Goal: Information Seeking & Learning: Learn about a topic

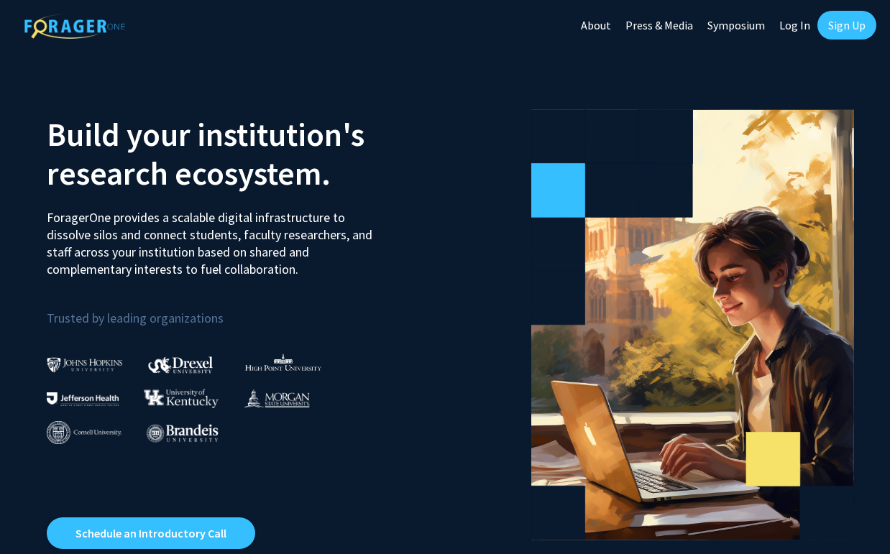
click at [793, 20] on link "Log In" at bounding box center [794, 25] width 45 height 50
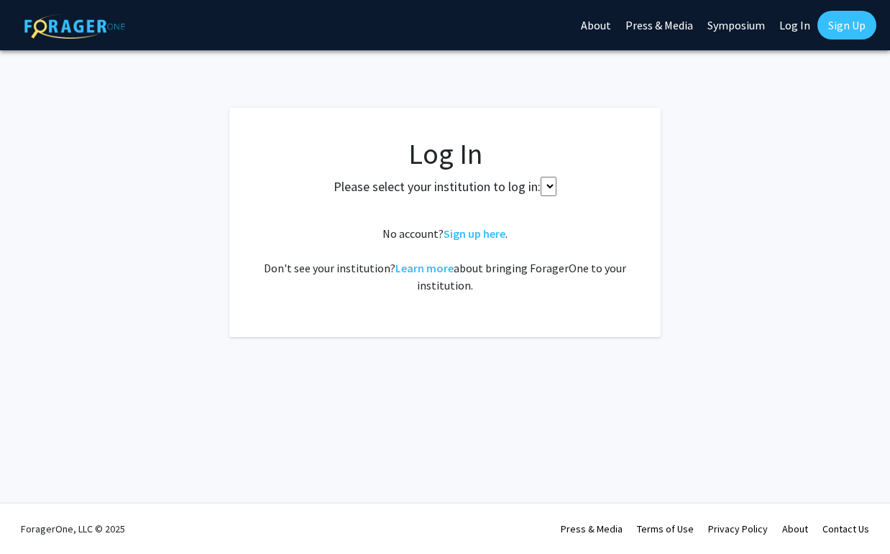
select select
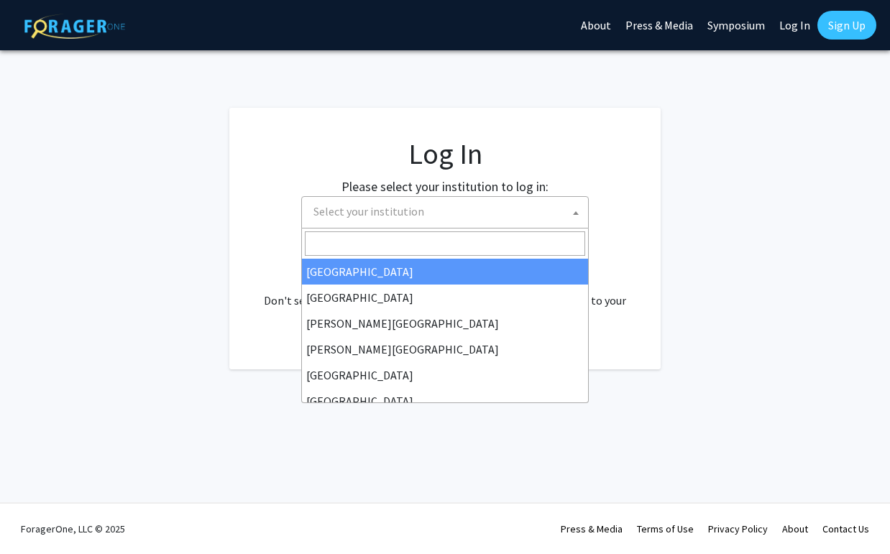
click at [498, 210] on span "Select your institution" at bounding box center [448, 211] width 280 height 29
type input "u"
type input "m"
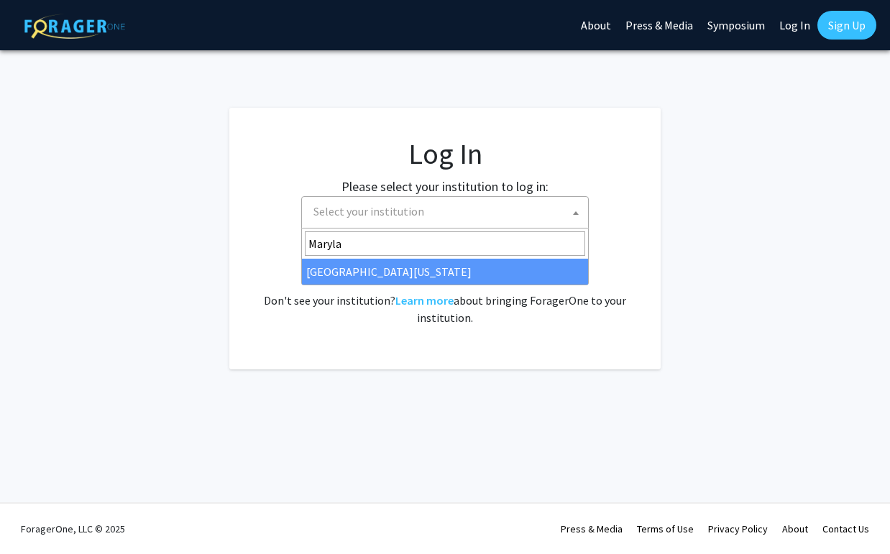
type input "Maryla"
select select "31"
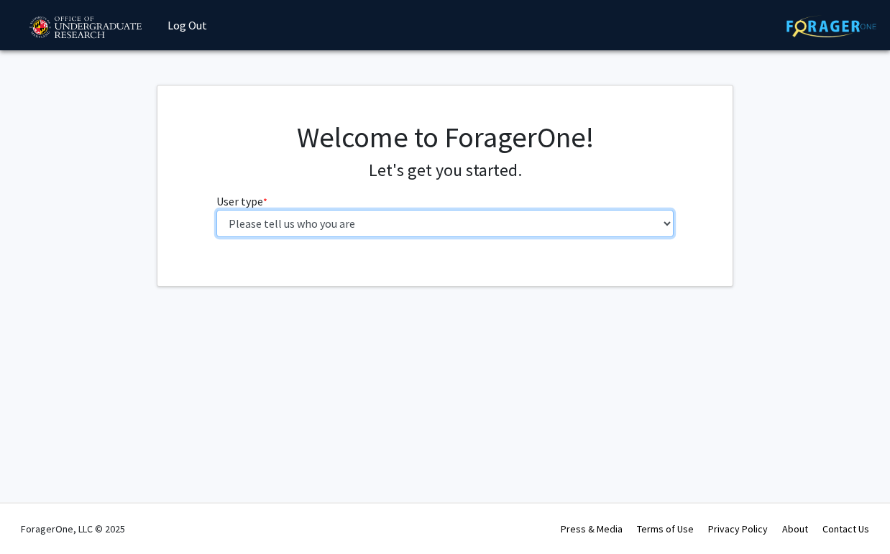
click at [375, 225] on select "Please tell us who you are Undergraduate Student Master's Student Doctoral Cand…" at bounding box center [445, 223] width 458 height 27
select select "1: undergrad"
click at [216, 210] on select "Please tell us who you are Undergraduate Student Master's Student Doctoral Cand…" at bounding box center [445, 223] width 458 height 27
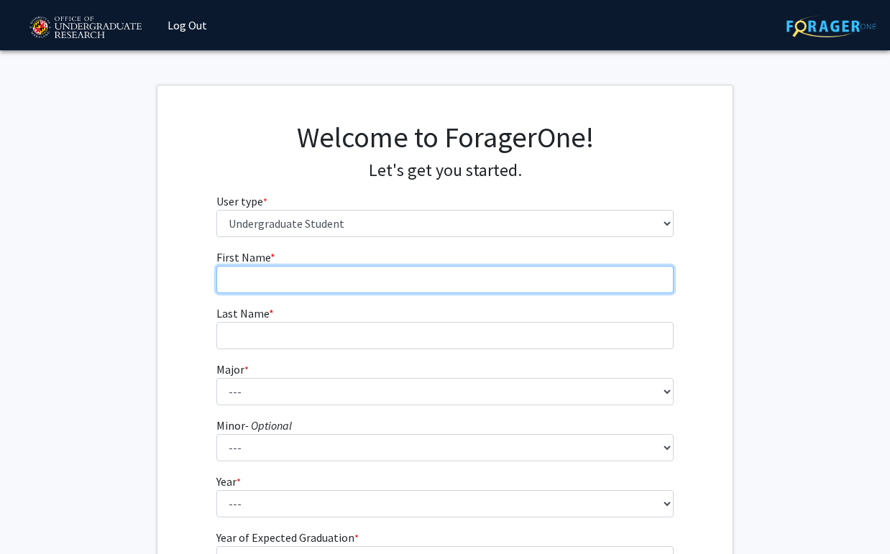
click at [368, 281] on input "First Name * required" at bounding box center [445, 279] width 458 height 27
type input "[PERSON_NAME]"
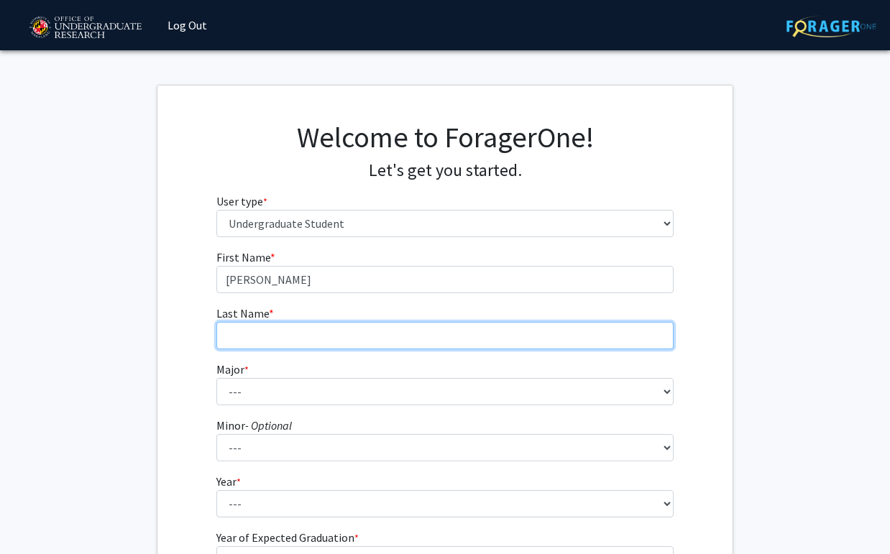
click at [355, 336] on input "Last Name * required" at bounding box center [445, 335] width 458 height 27
type input "[PERSON_NAME]"
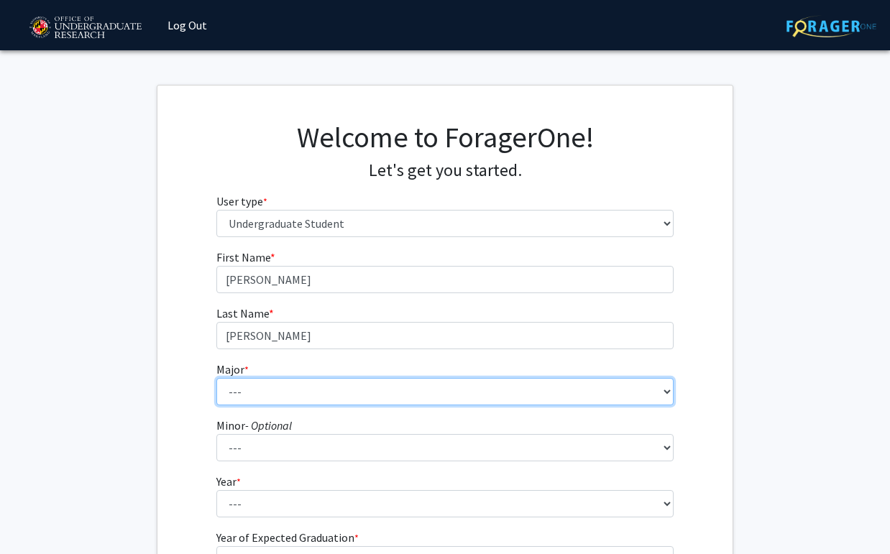
click at [349, 383] on select "--- Accounting Aerospace Engineering African American and Africana Studies Agri…" at bounding box center [445, 391] width 458 height 27
select select "83: 2384"
click at [216, 378] on select "--- Accounting Aerospace Engineering African American and Africana Studies Agri…" at bounding box center [445, 391] width 458 height 27
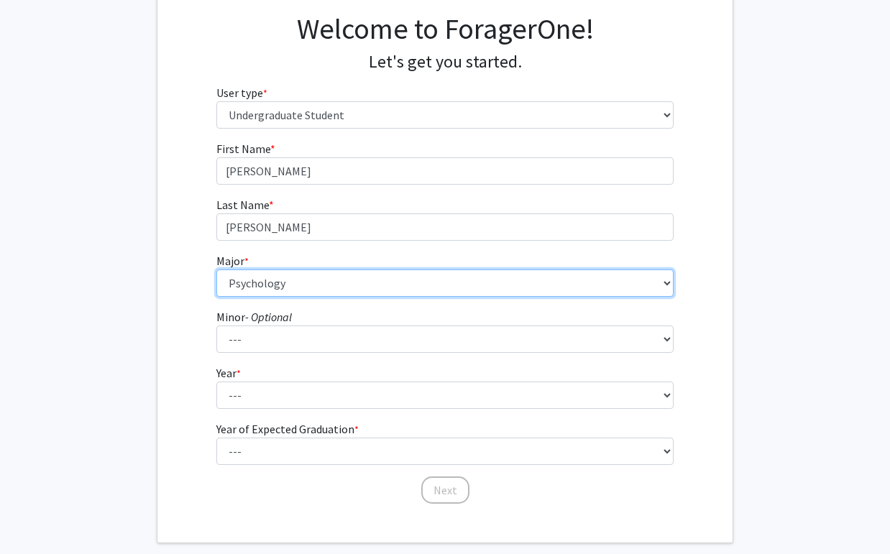
scroll to position [181, 0]
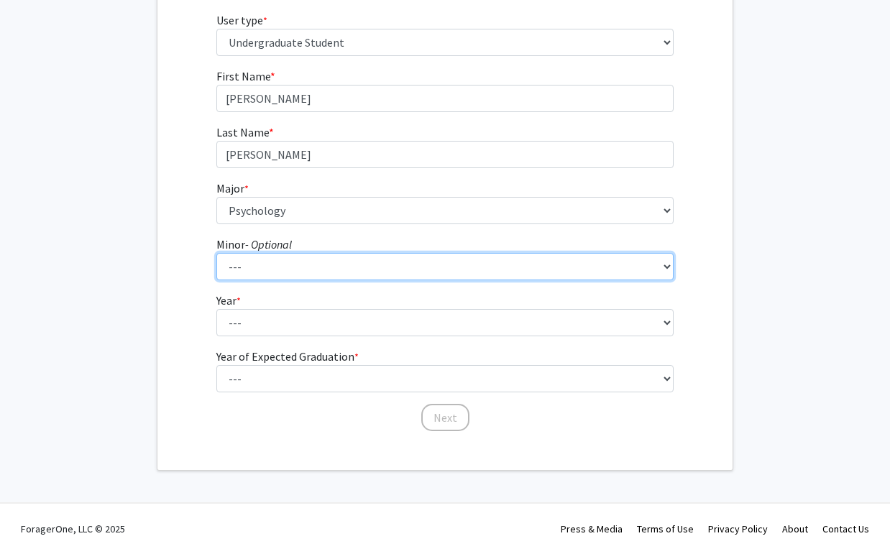
click at [371, 265] on select "--- Actuarial Mathematics Advanced Cybersecurity Experience for Students Africa…" at bounding box center [445, 266] width 458 height 27
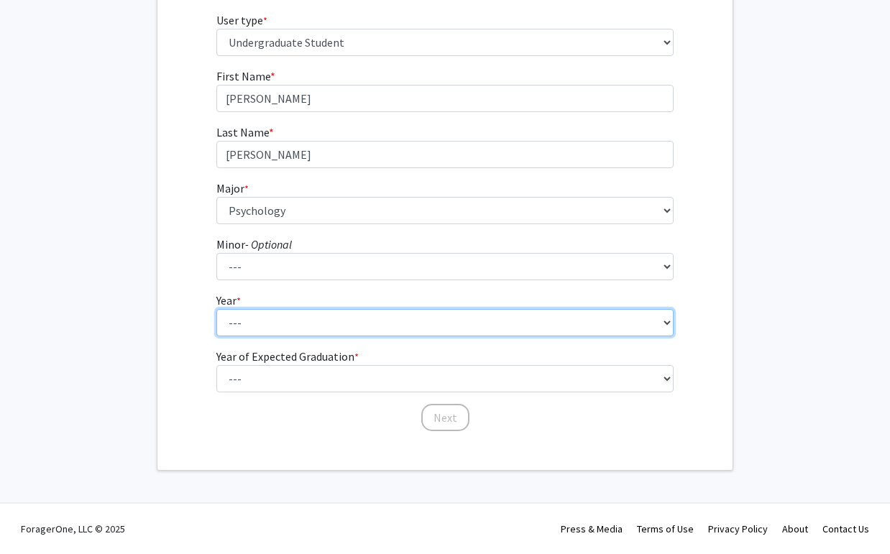
click at [377, 322] on select "--- First-year Sophomore Junior Senior Postbaccalaureate Certificate" at bounding box center [445, 322] width 458 height 27
select select "4: senior"
click at [216, 309] on select "--- First-year Sophomore Junior Senior Postbaccalaureate Certificate" at bounding box center [445, 322] width 458 height 27
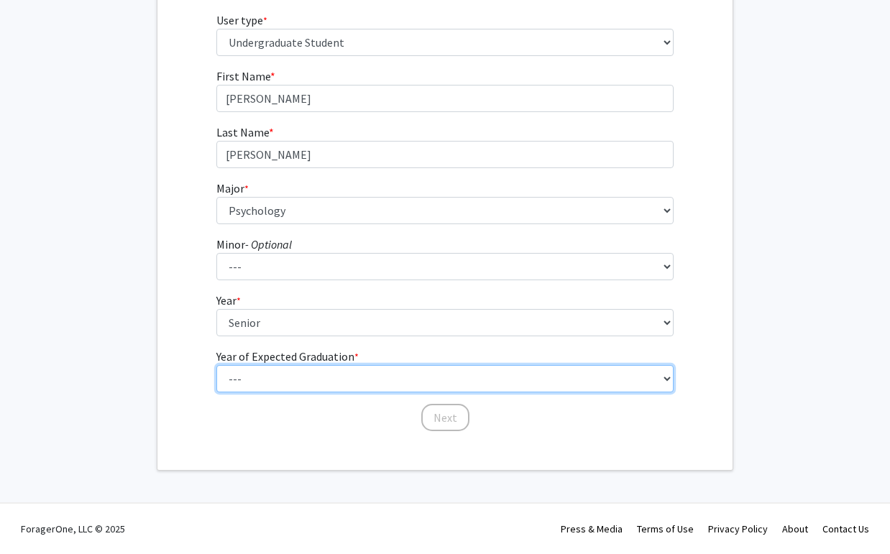
click at [390, 382] on select "--- 2025 2026 2027 2028 2029 2030 2031 2032 2033 2034" at bounding box center [445, 378] width 458 height 27
select select "2: 2026"
click at [216, 365] on select "--- 2025 2026 2027 2028 2029 2030 2031 2032 2033 2034" at bounding box center [445, 378] width 458 height 27
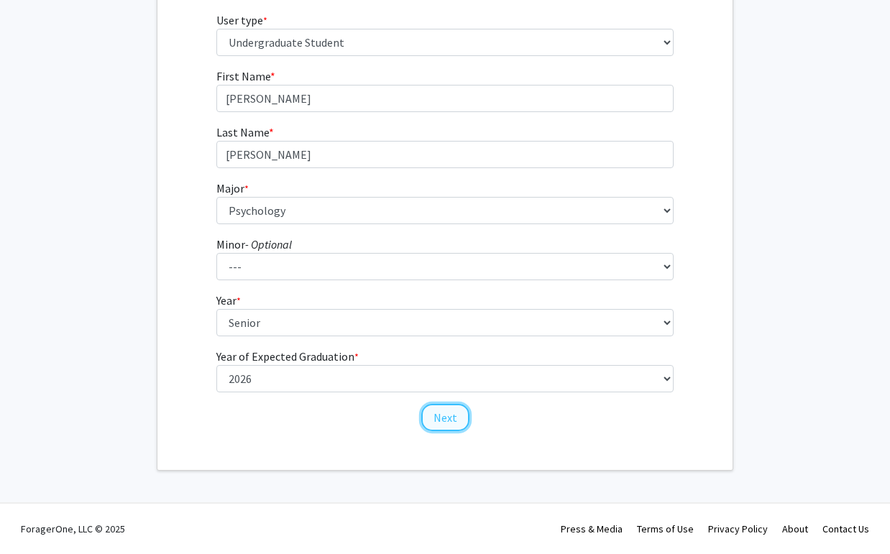
click at [437, 424] on button "Next" at bounding box center [445, 417] width 48 height 27
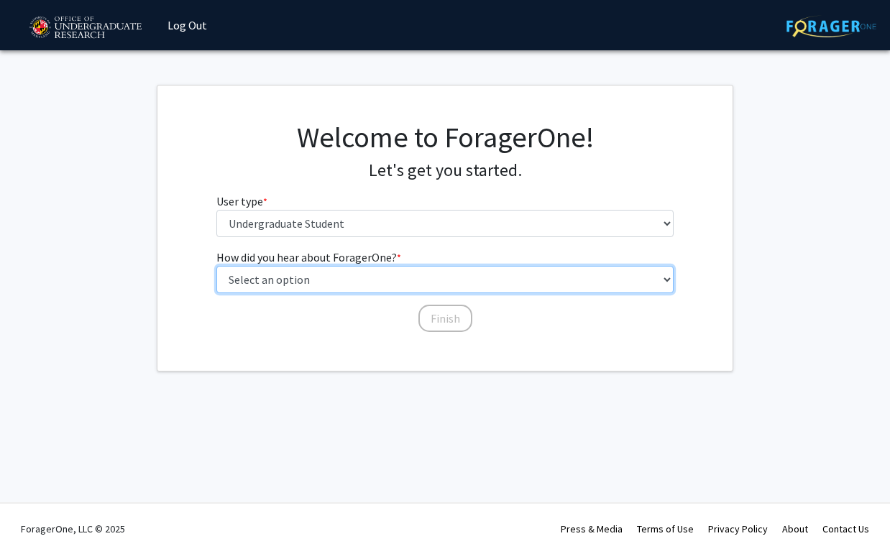
click at [412, 284] on select "Select an option Peer/student recommendation Faculty/staff recommendation Unive…" at bounding box center [445, 279] width 458 height 27
select select "2: faculty_recommendation"
click at [216, 266] on select "Select an option Peer/student recommendation Faculty/staff recommendation Unive…" at bounding box center [445, 279] width 458 height 27
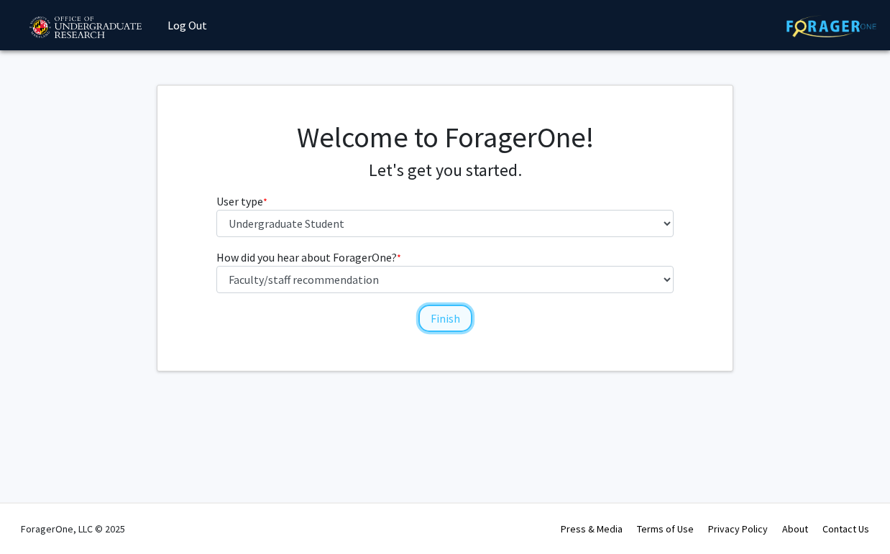
click at [434, 318] on button "Finish" at bounding box center [445, 318] width 54 height 27
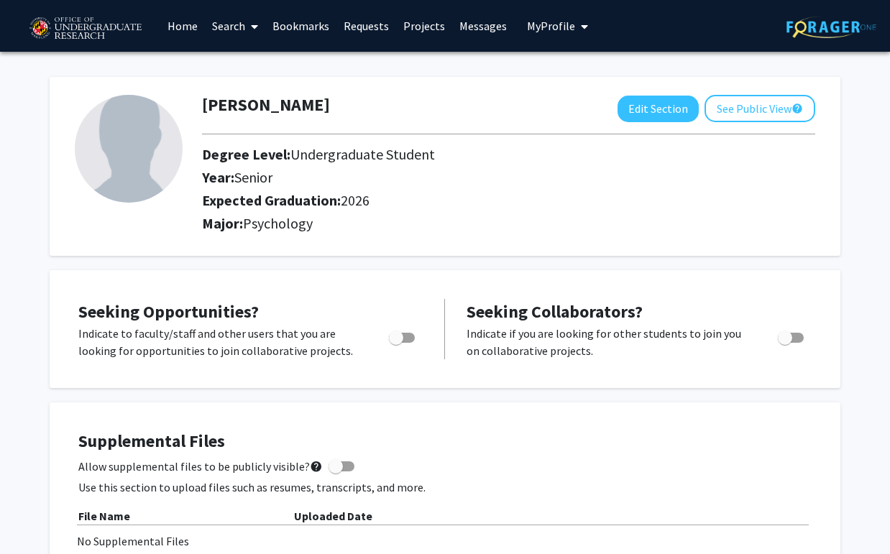
click at [238, 32] on link "Search" at bounding box center [235, 26] width 60 height 50
click at [249, 94] on span "Students" at bounding box center [249, 95] width 88 height 29
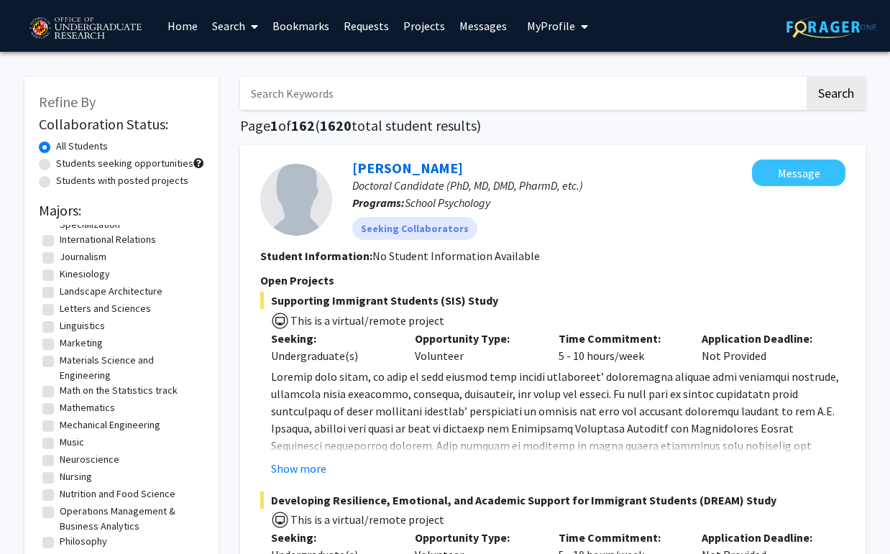
scroll to position [1116, 0]
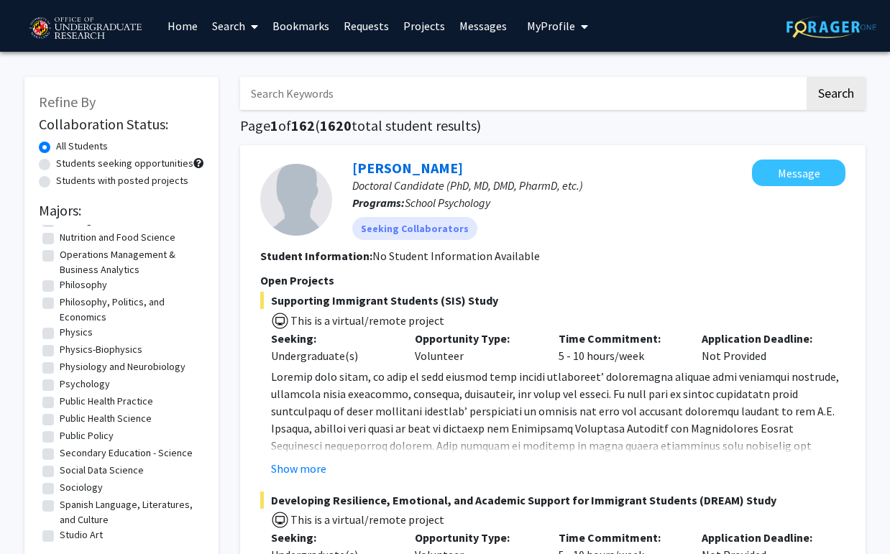
click at [60, 386] on label "Psychology" at bounding box center [85, 384] width 50 height 15
click at [60, 386] on input "Psychology" at bounding box center [64, 381] width 9 height 9
checkbox input "true"
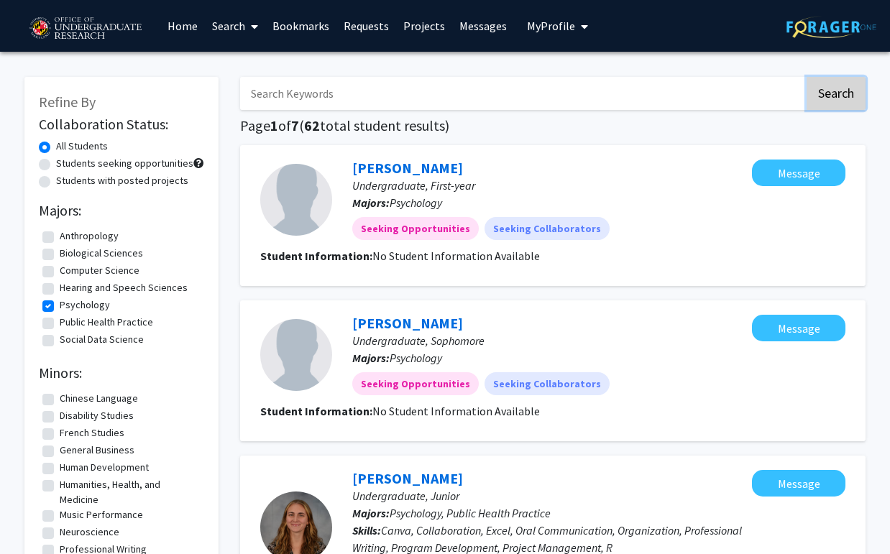
click at [834, 88] on button "Search" at bounding box center [836, 93] width 59 height 33
checkbox input "false"
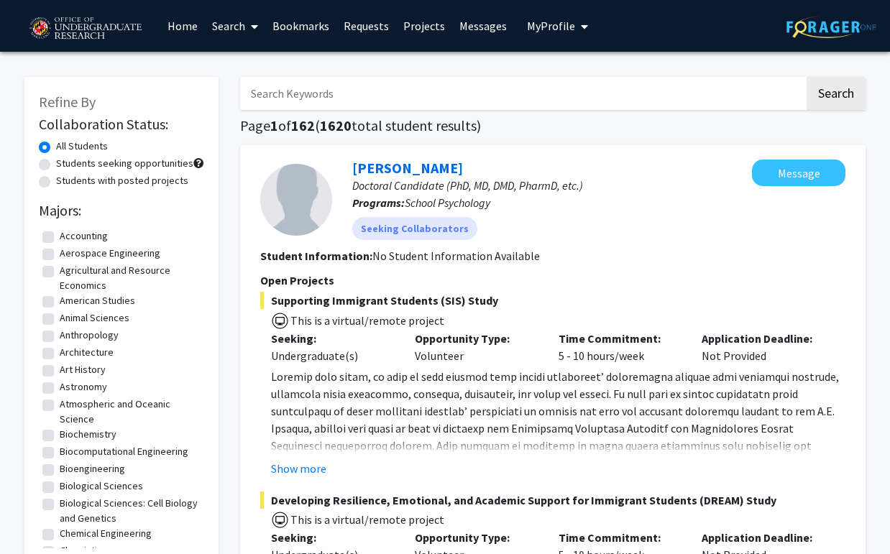
click at [229, 30] on link "Search" at bounding box center [235, 26] width 60 height 50
click at [192, 27] on link "Home" at bounding box center [182, 26] width 45 height 50
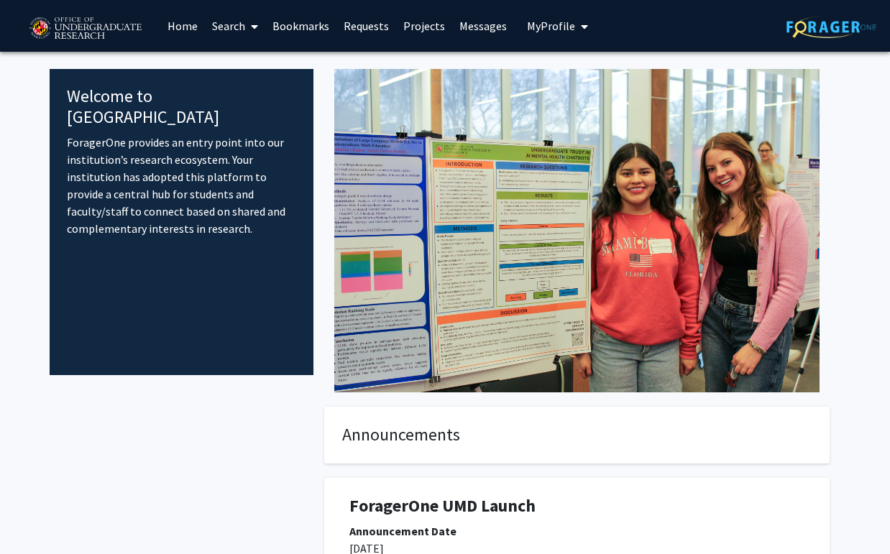
click at [416, 27] on link "Projects" at bounding box center [424, 26] width 56 height 50
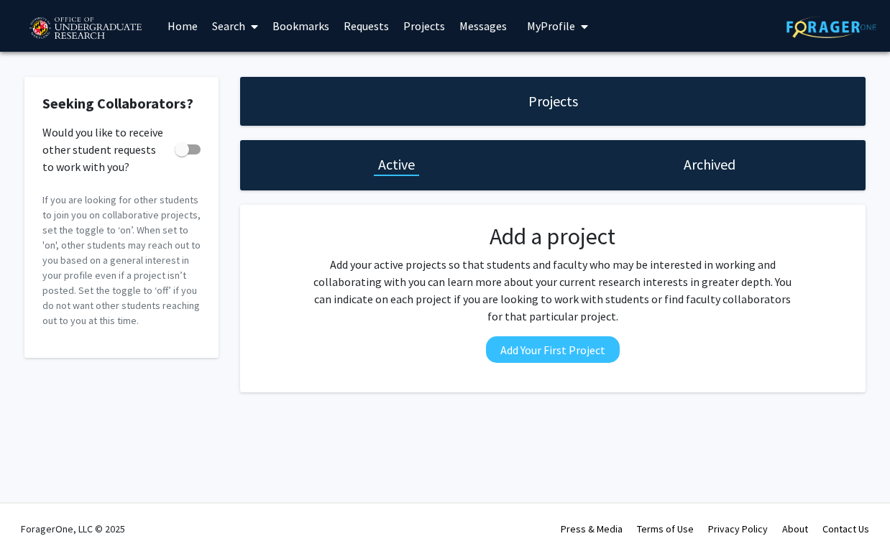
click at [454, 24] on link "Messages" at bounding box center [483, 26] width 62 height 50
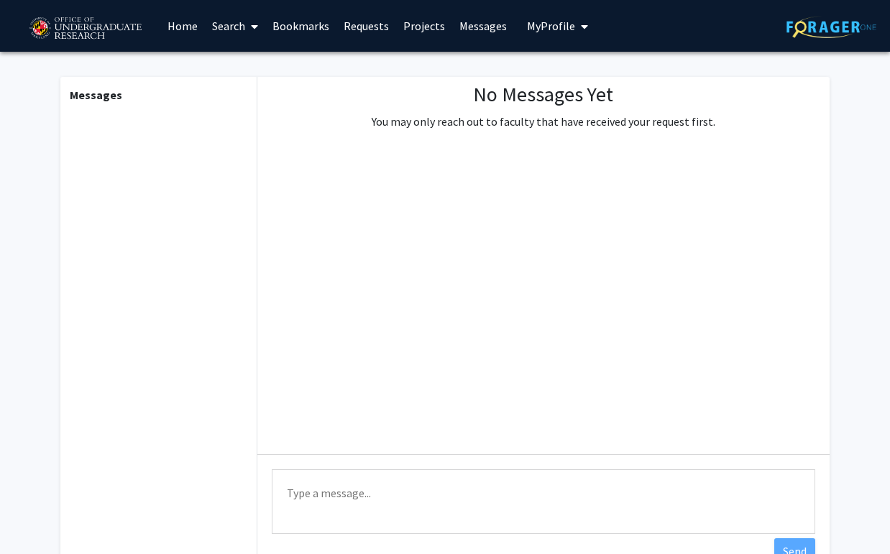
click at [306, 25] on link "Bookmarks" at bounding box center [300, 26] width 71 height 50
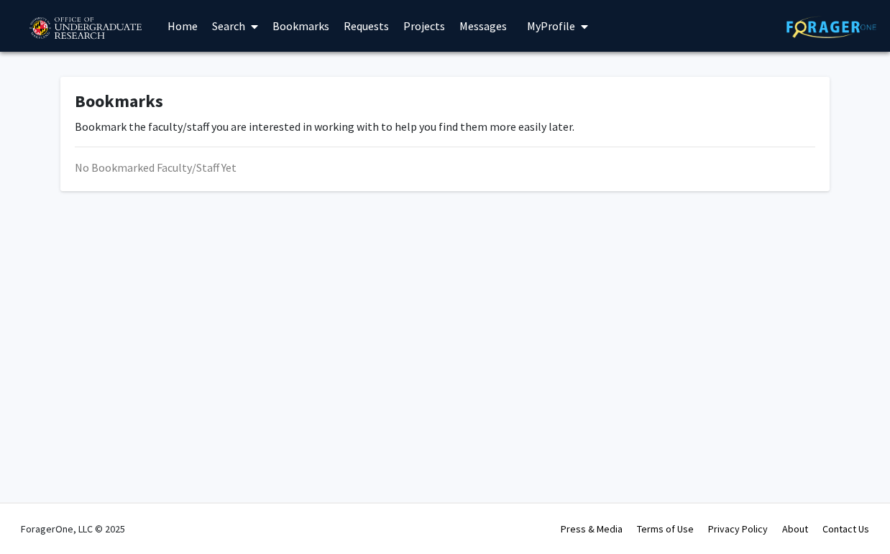
click at [231, 23] on link "Search" at bounding box center [235, 26] width 60 height 50
click at [239, 93] on span "Students" at bounding box center [249, 95] width 88 height 29
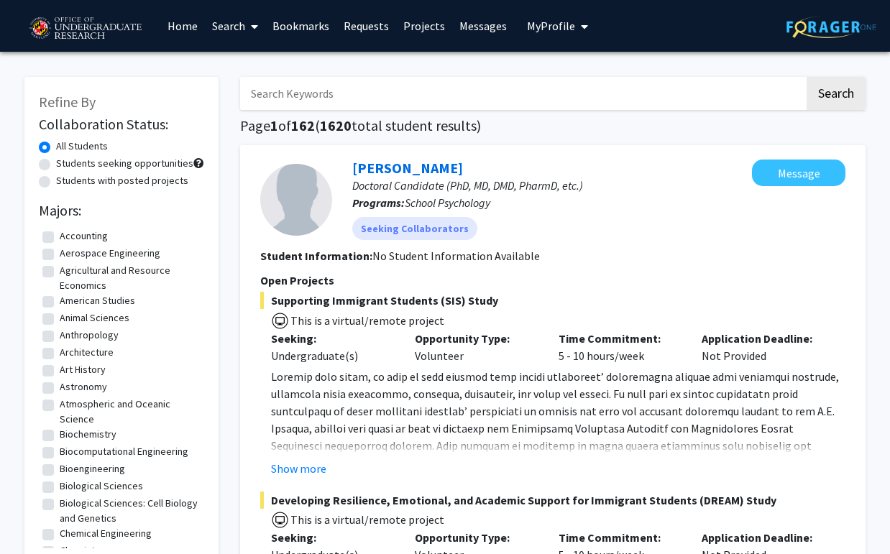
click at [56, 162] on label "Students seeking opportunities" at bounding box center [124, 163] width 137 height 15
click at [56, 162] on input "Students seeking opportunities" at bounding box center [60, 160] width 9 height 9
radio input "true"
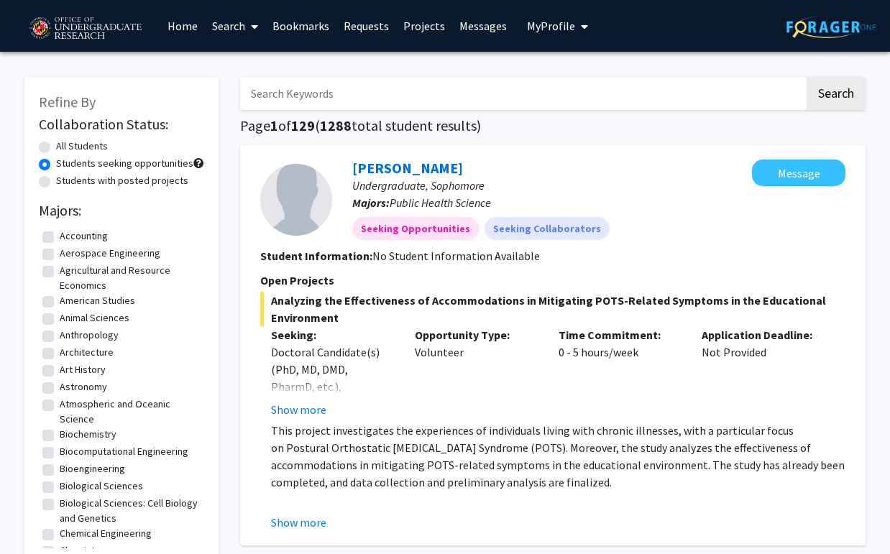
click at [56, 149] on label "All Students" at bounding box center [82, 146] width 52 height 15
click at [56, 148] on input "All Students" at bounding box center [60, 143] width 9 height 9
radio input "true"
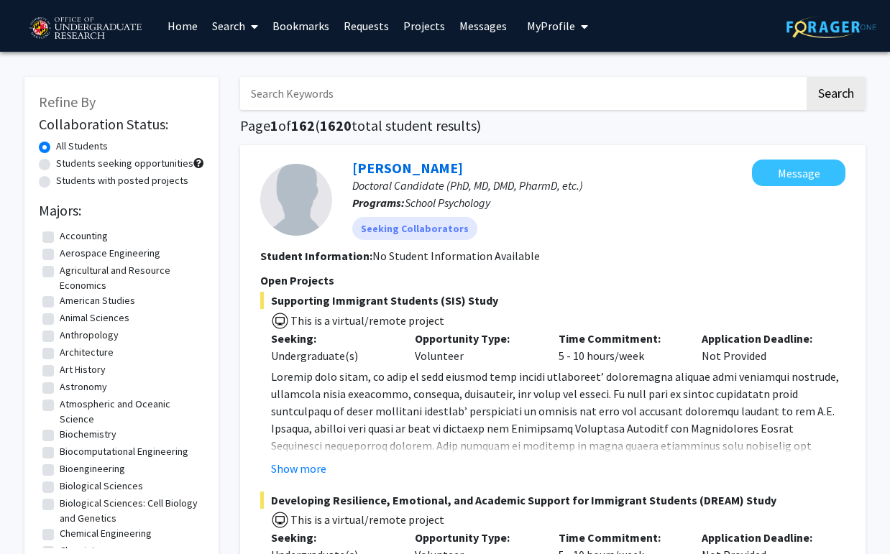
click at [176, 24] on link "Home" at bounding box center [182, 26] width 45 height 50
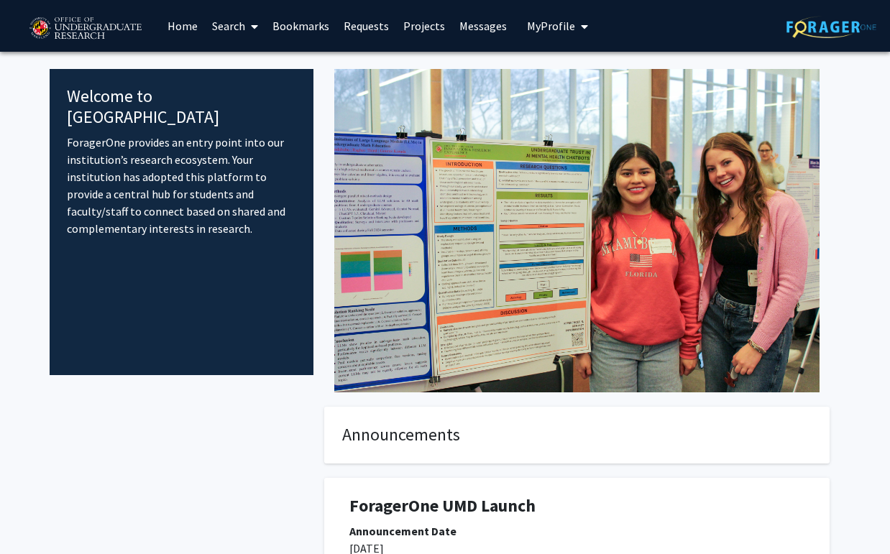
drag, startPoint x: 183, startPoint y: 116, endPoint x: 188, endPoint y: 215, distance: 98.6
click at [188, 215] on p "ForagerOne provides an entry point into our institution’s research ecosystem. Y…" at bounding box center [181, 186] width 229 height 104
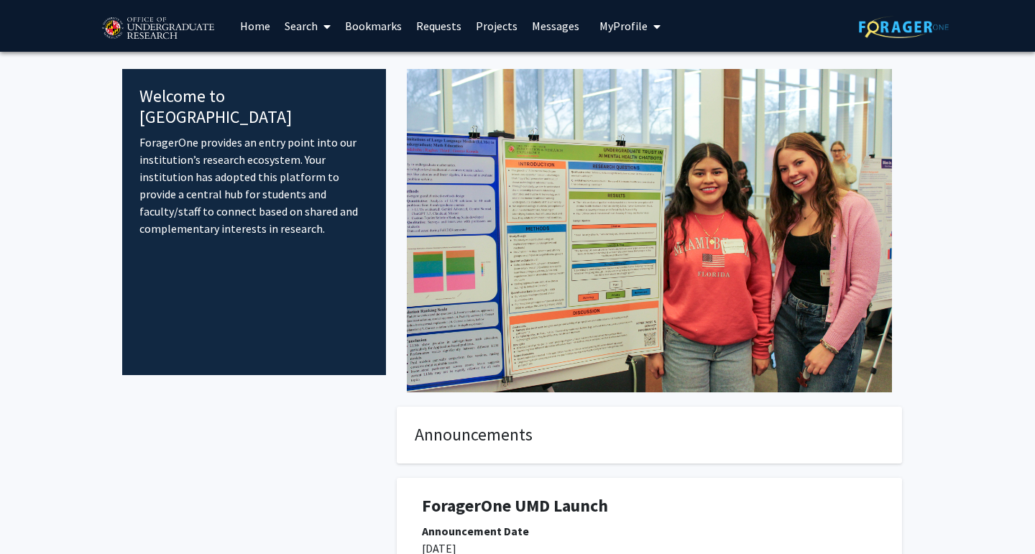
click at [622, 27] on span "My Profile" at bounding box center [624, 26] width 48 height 14
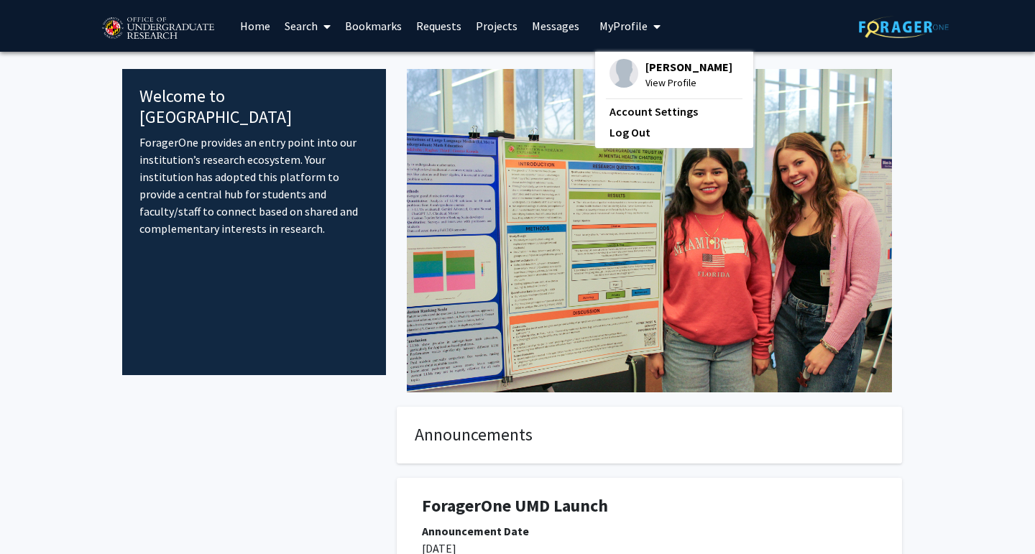
click at [562, 26] on link "Messages" at bounding box center [556, 26] width 62 height 50
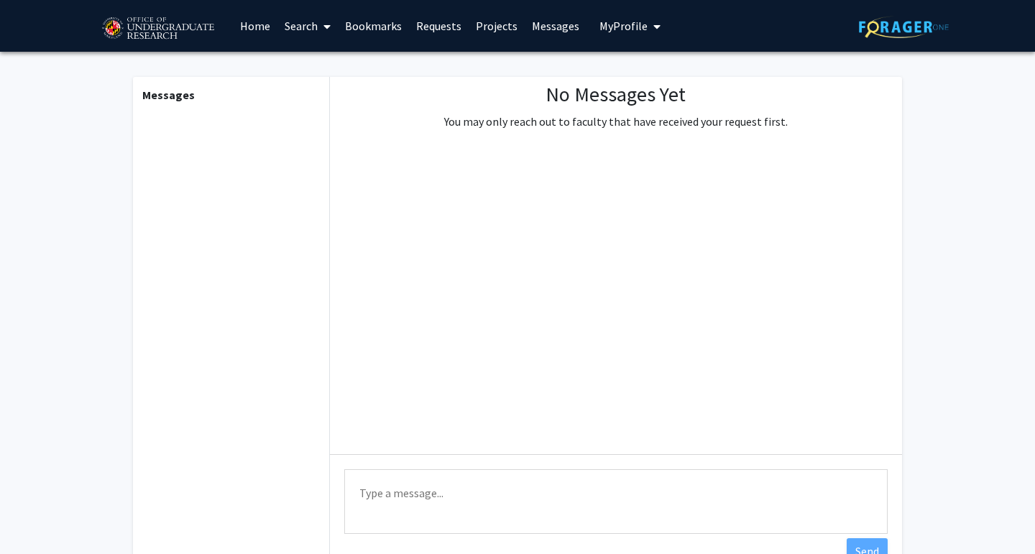
click at [492, 24] on link "Projects" at bounding box center [497, 26] width 56 height 50
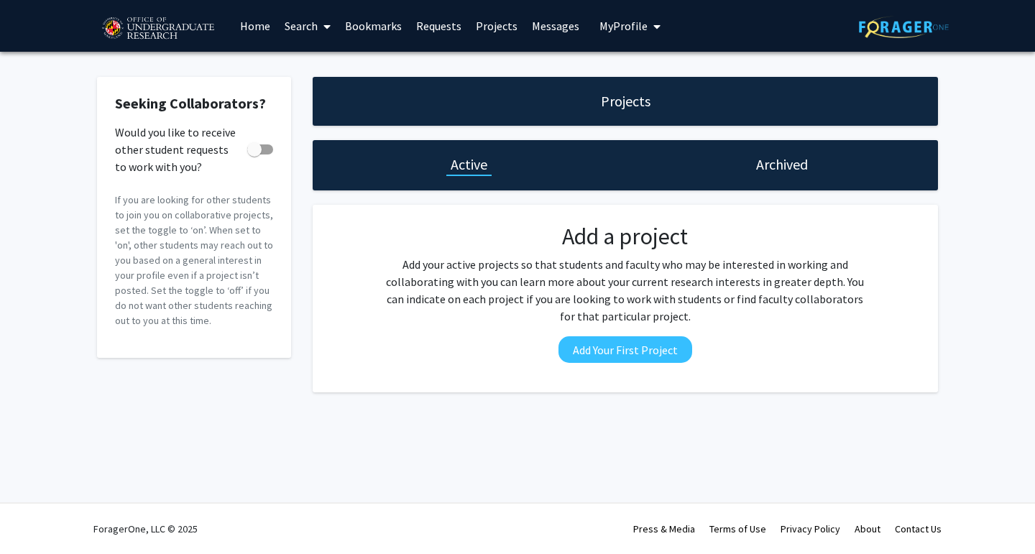
click at [417, 24] on link "Requests" at bounding box center [439, 26] width 60 height 50
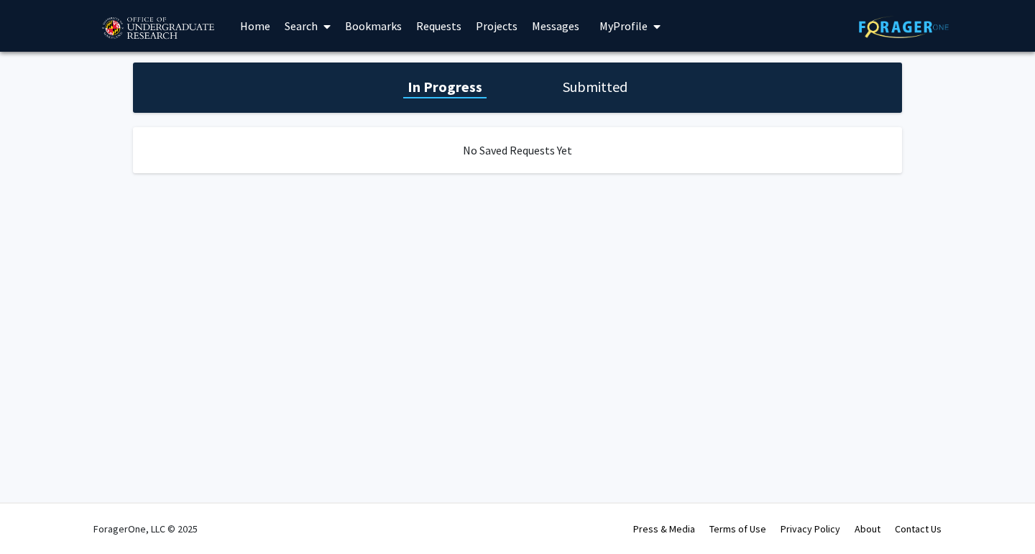
click at [367, 17] on link "Bookmarks" at bounding box center [373, 26] width 71 height 50
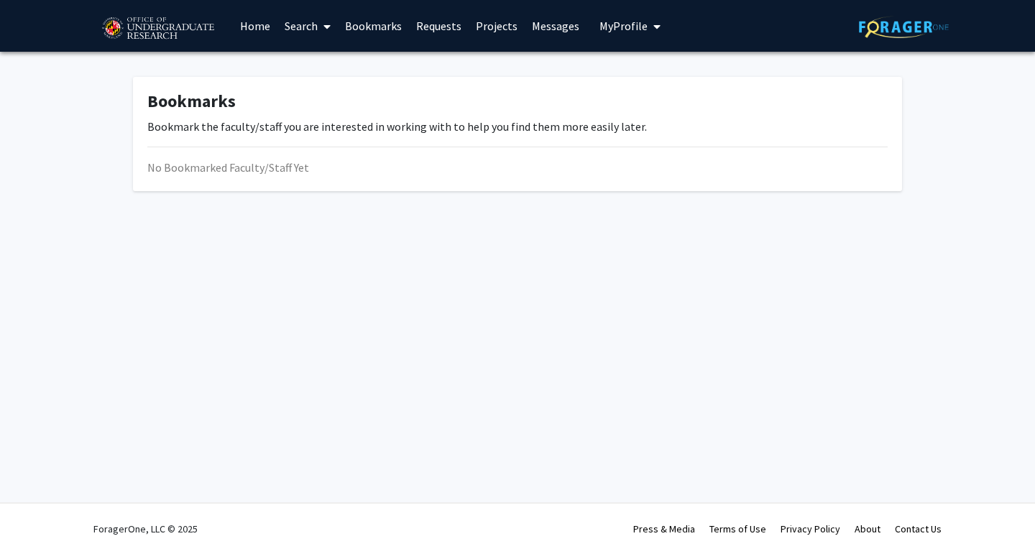
click at [314, 26] on link "Search" at bounding box center [308, 26] width 60 height 50
click at [316, 90] on span "Students" at bounding box center [322, 95] width 88 height 29
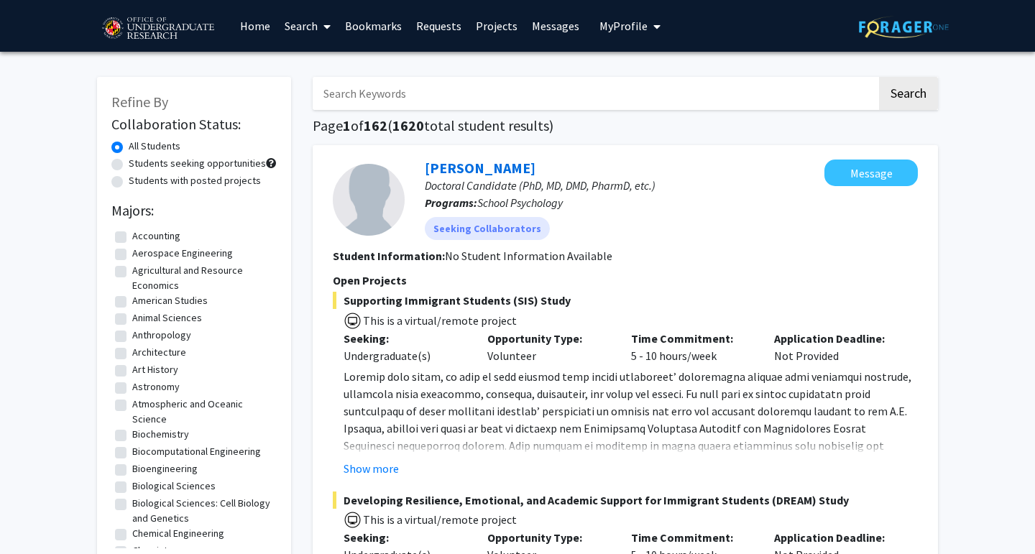
click at [129, 180] on label "Students with posted projects" at bounding box center [195, 180] width 132 height 15
click at [129, 180] on input "Students with posted projects" at bounding box center [133, 177] width 9 height 9
radio input "true"
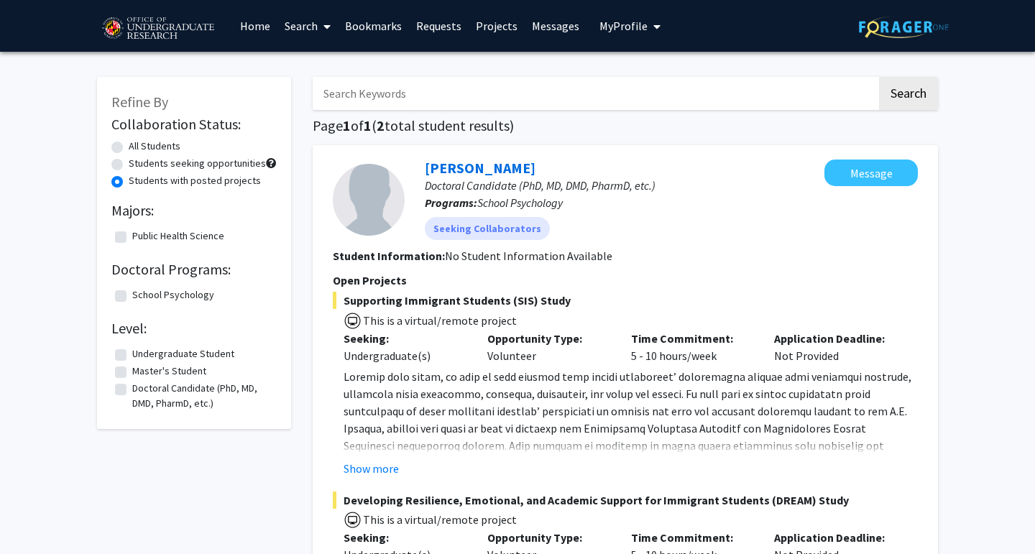
click at [129, 162] on label "Students seeking opportunities" at bounding box center [197, 163] width 137 height 15
click at [129, 162] on input "Students seeking opportunities" at bounding box center [133, 160] width 9 height 9
radio input "true"
click at [129, 143] on label "All Students" at bounding box center [155, 146] width 52 height 15
click at [129, 143] on input "All Students" at bounding box center [133, 143] width 9 height 9
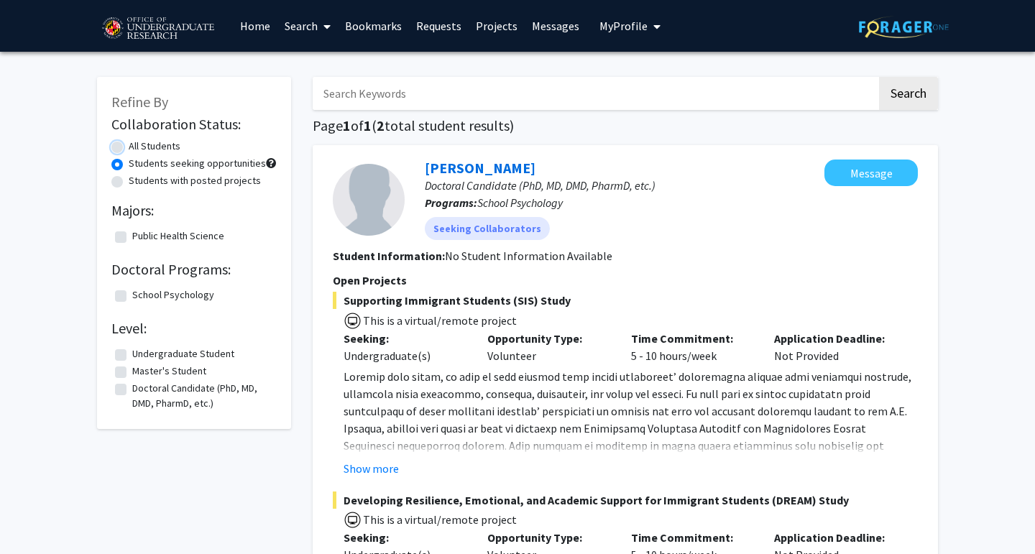
radio input "true"
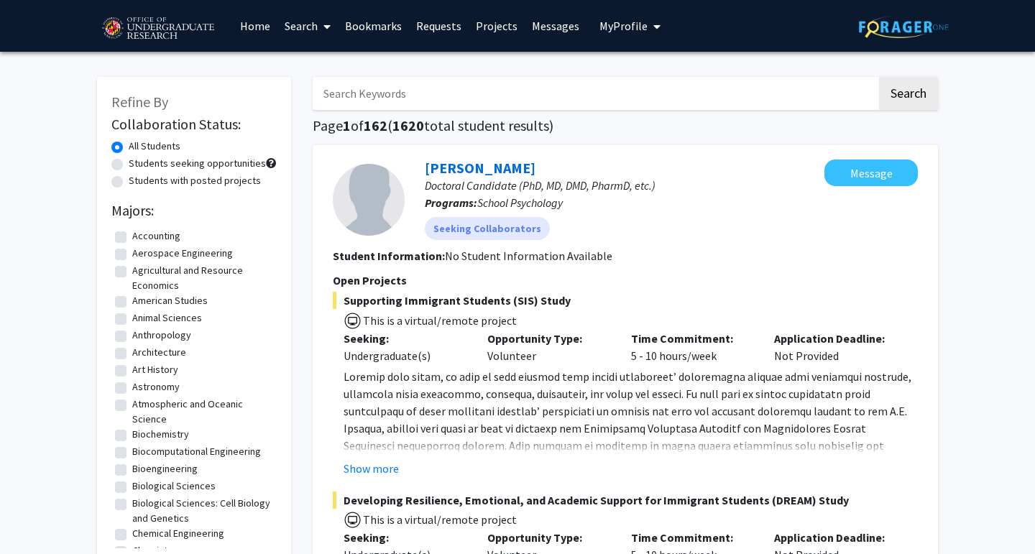
click at [261, 29] on link "Home" at bounding box center [255, 26] width 45 height 50
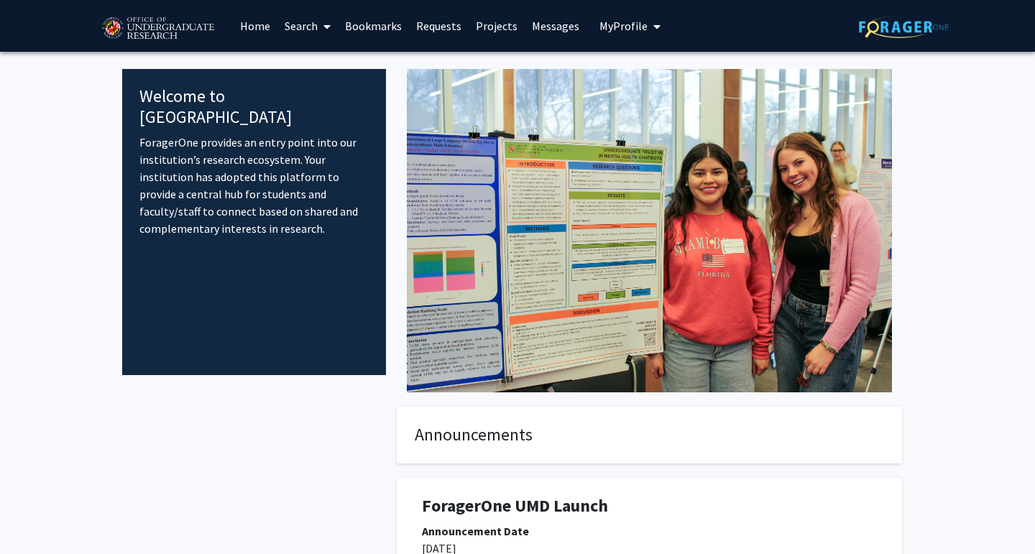
click at [293, 24] on link "Search" at bounding box center [308, 26] width 60 height 50
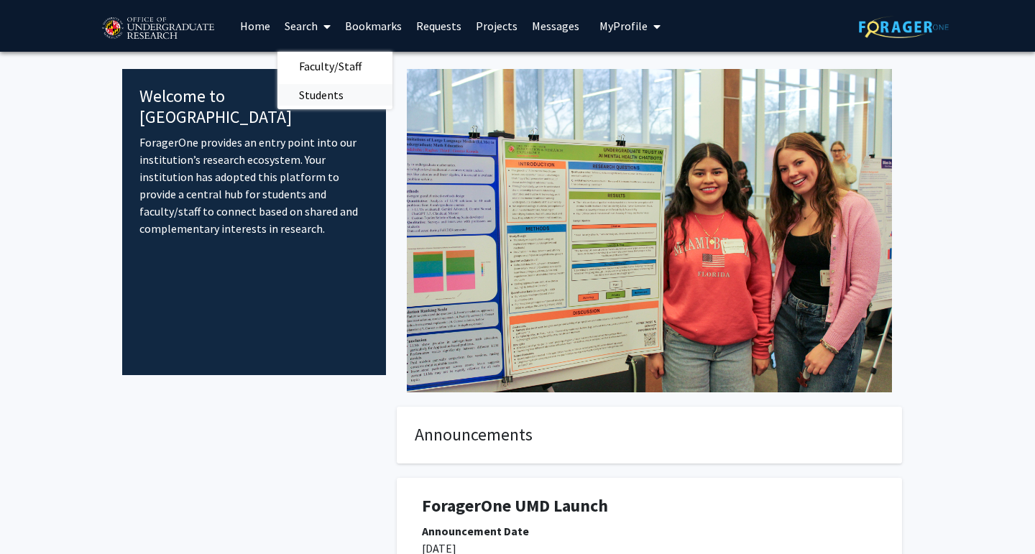
click at [328, 92] on span "Students" at bounding box center [322, 95] width 88 height 29
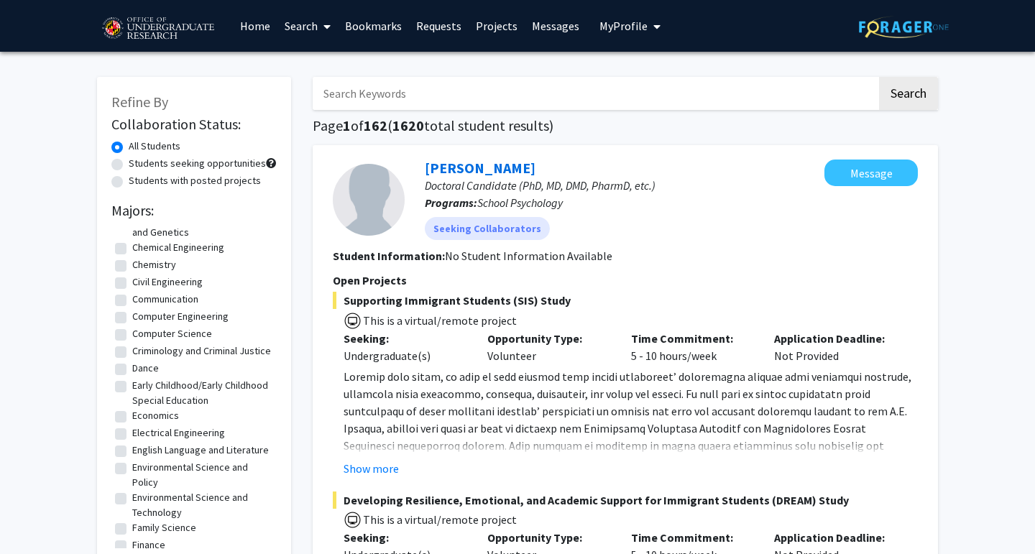
scroll to position [324, 0]
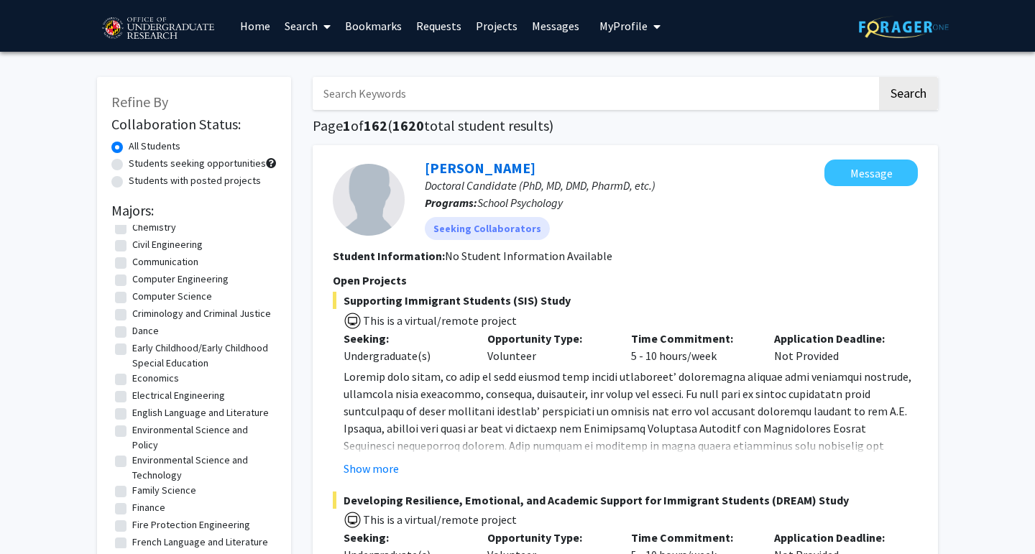
click at [132, 445] on label "Environmental Science and Policy" at bounding box center [202, 438] width 141 height 30
click at [132, 432] on input "Environmental Science and Policy" at bounding box center [136, 427] width 9 height 9
checkbox input "true"
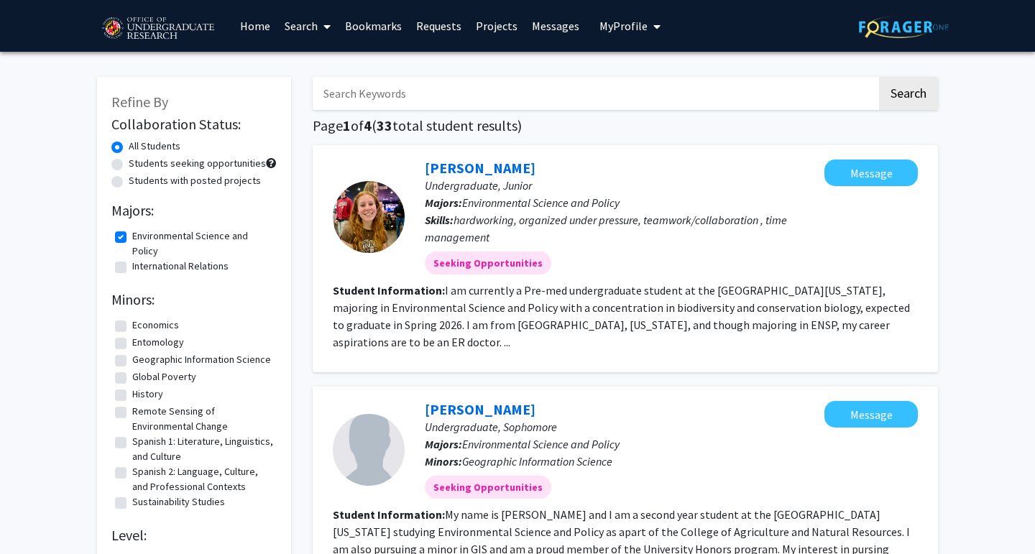
click at [315, 30] on link "Search" at bounding box center [308, 26] width 60 height 50
click at [323, 60] on span "Faculty/Staff" at bounding box center [331, 66] width 106 height 29
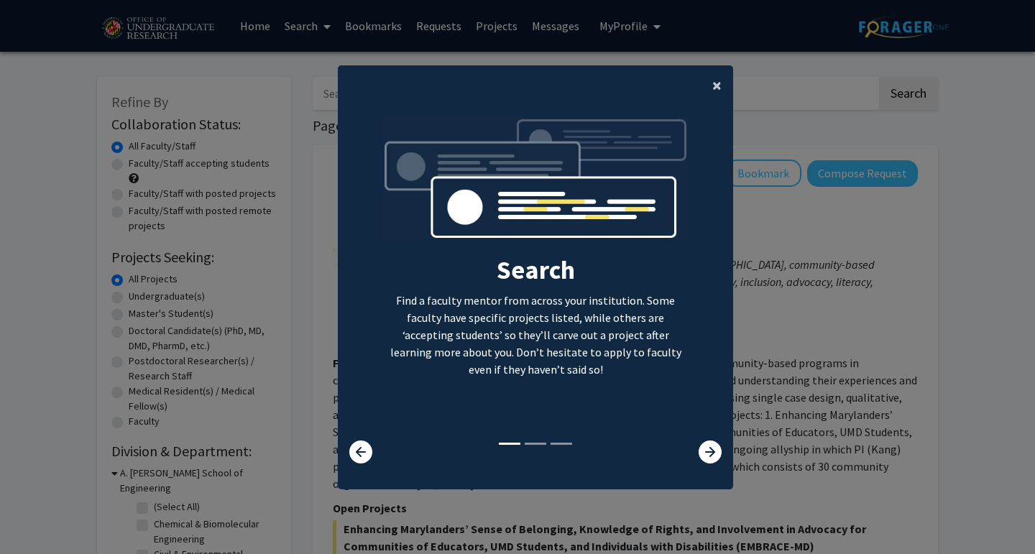
click at [723, 91] on button "×" at bounding box center [717, 85] width 32 height 40
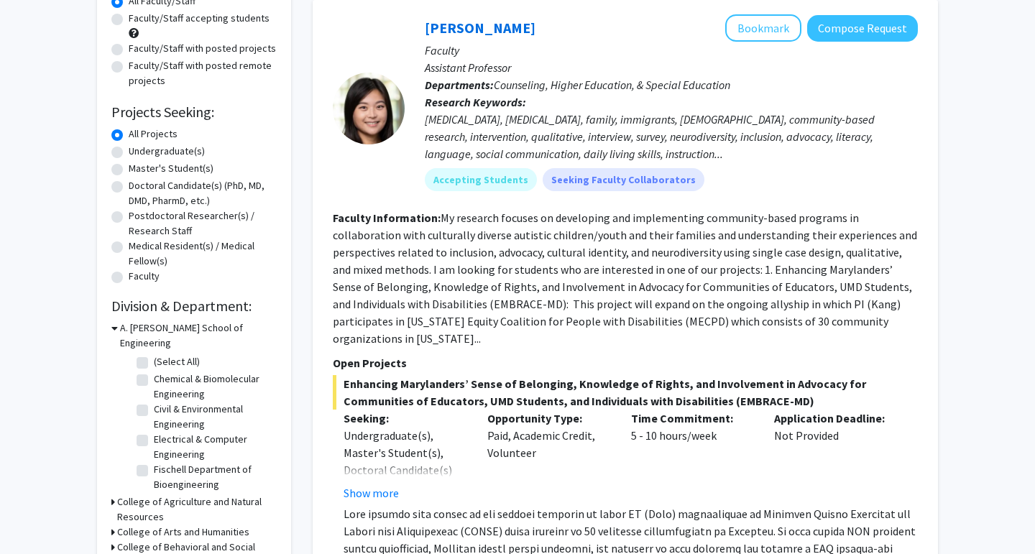
scroll to position [66, 0]
click at [155, 496] on h3 "College of Agriculture and Natural Resources" at bounding box center [197, 510] width 160 height 30
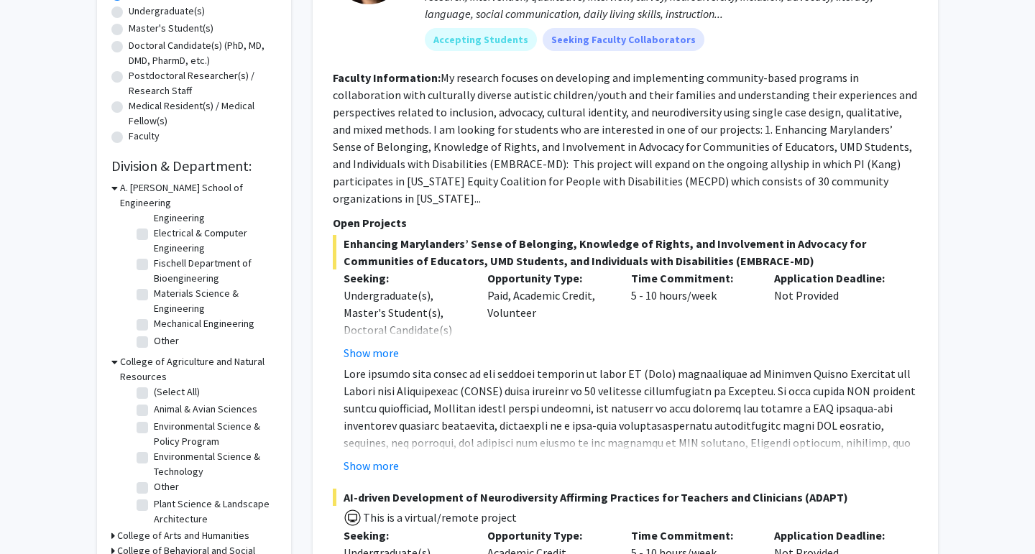
scroll to position [1, 0]
click at [154, 422] on label "Environmental Science & Policy Program" at bounding box center [213, 437] width 119 height 30
click at [154, 422] on input "Environmental Science & Policy Program" at bounding box center [158, 426] width 9 height 9
checkbox input "true"
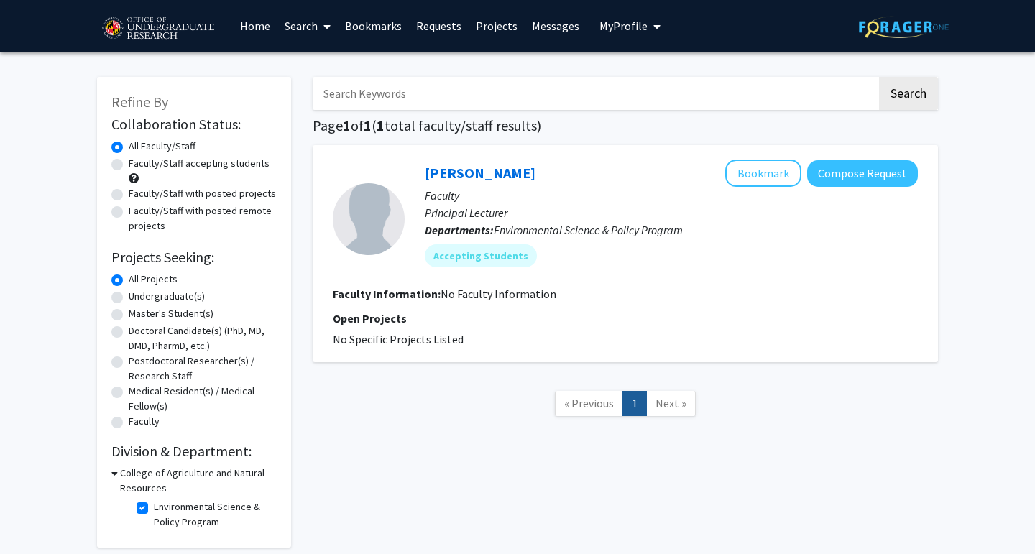
scroll to position [69, 0]
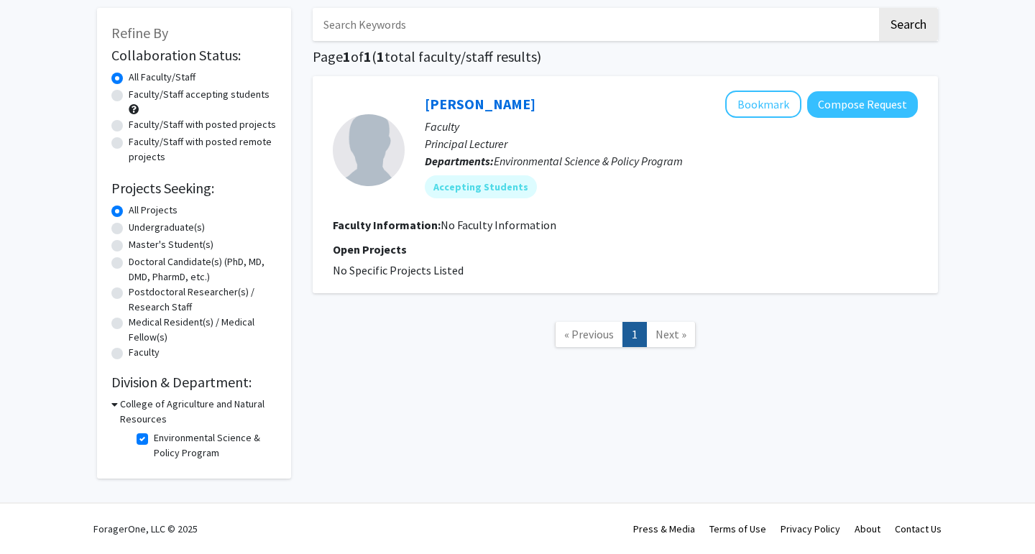
click at [154, 438] on label "Environmental Science & Policy Program" at bounding box center [213, 446] width 119 height 30
click at [154, 438] on input "Environmental Science & Policy Program" at bounding box center [158, 435] width 9 height 9
checkbox input "false"
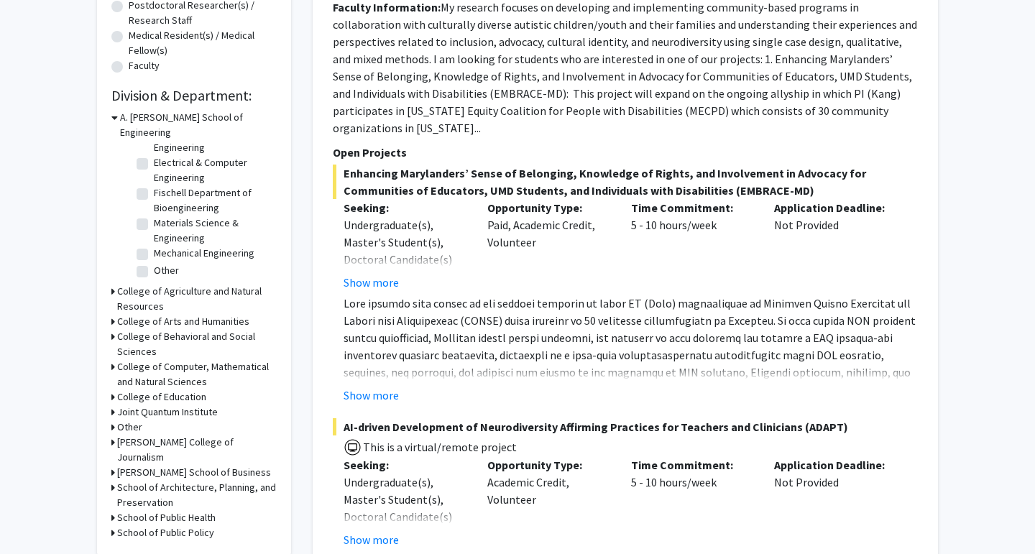
scroll to position [350, 0]
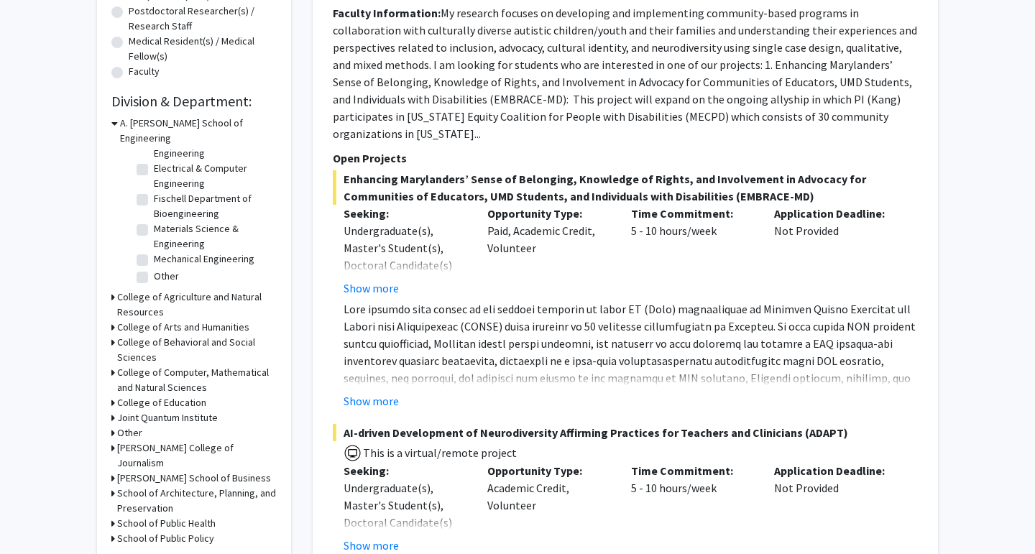
click at [144, 335] on h3 "College of Behavioral and Social Sciences" at bounding box center [197, 350] width 160 height 30
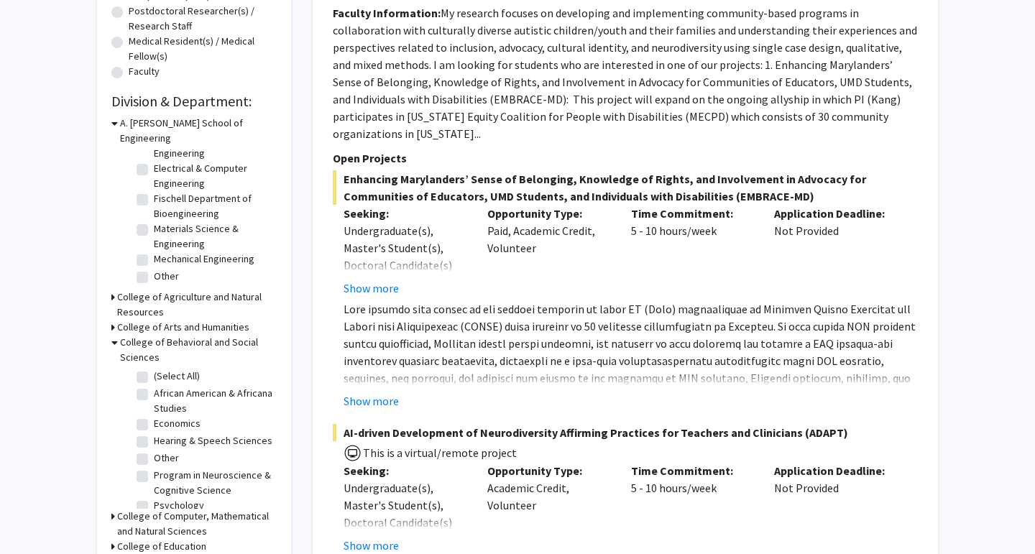
click at [154, 369] on label "(Select All)" at bounding box center [177, 376] width 46 height 15
click at [154, 369] on input "(Select All)" at bounding box center [158, 373] width 9 height 9
checkbox input "true"
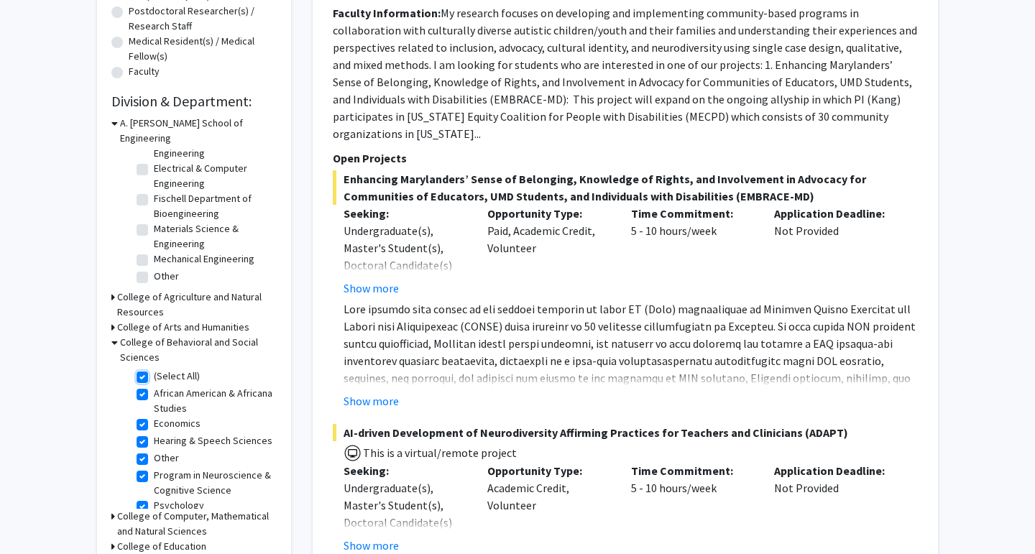
checkbox input "true"
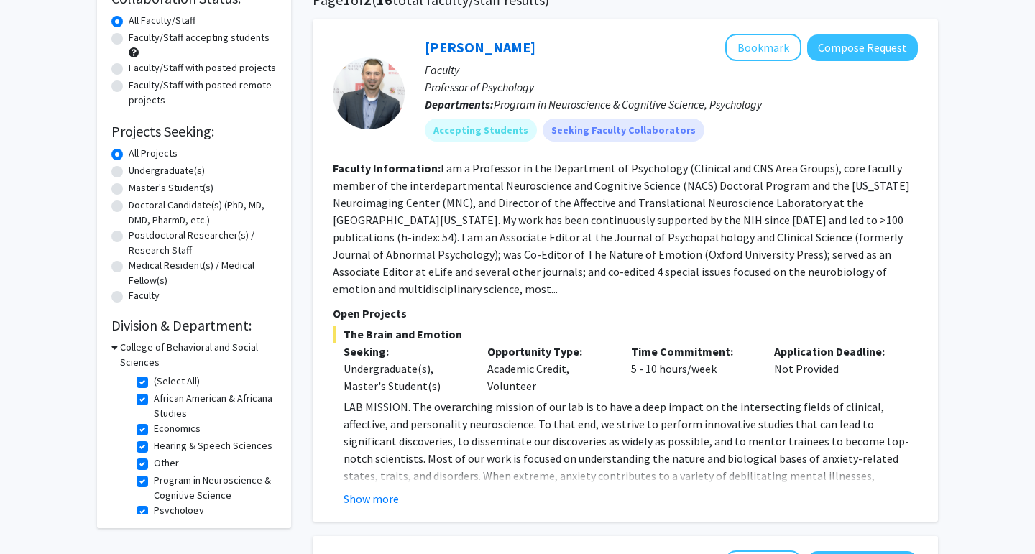
scroll to position [135, 0]
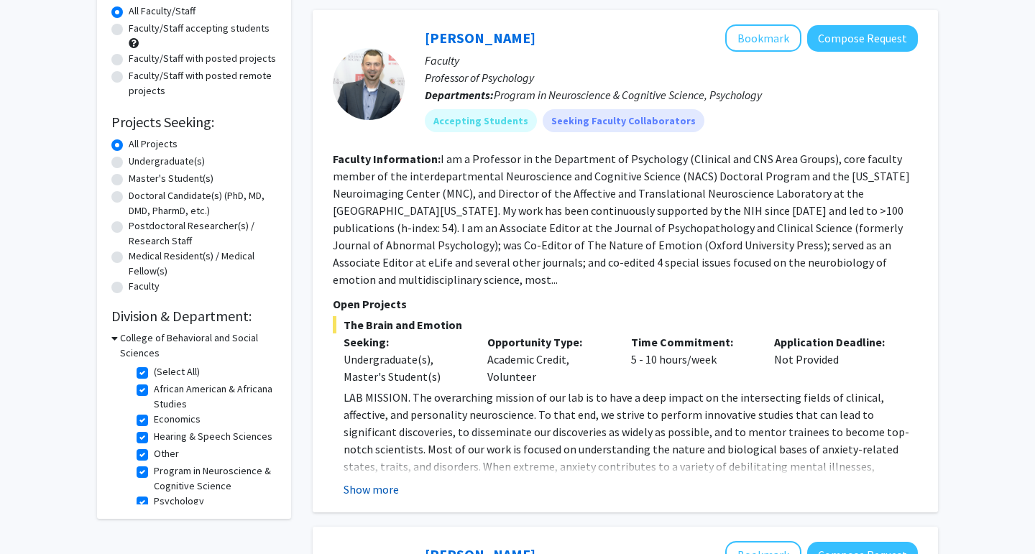
click at [377, 481] on button "Show more" at bounding box center [371, 489] width 55 height 17
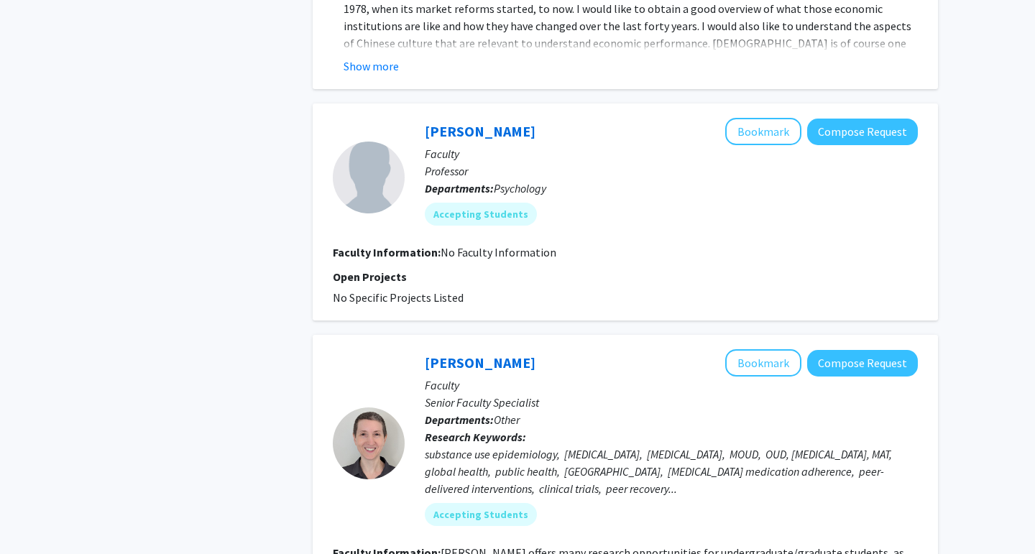
scroll to position [5063, 0]
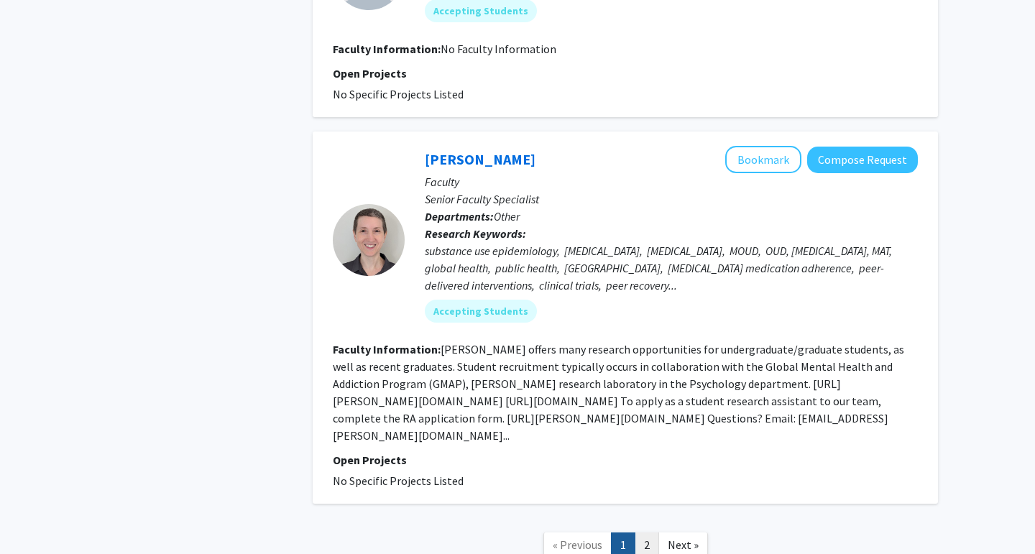
click at [645, 533] on link "2" at bounding box center [647, 545] width 24 height 25
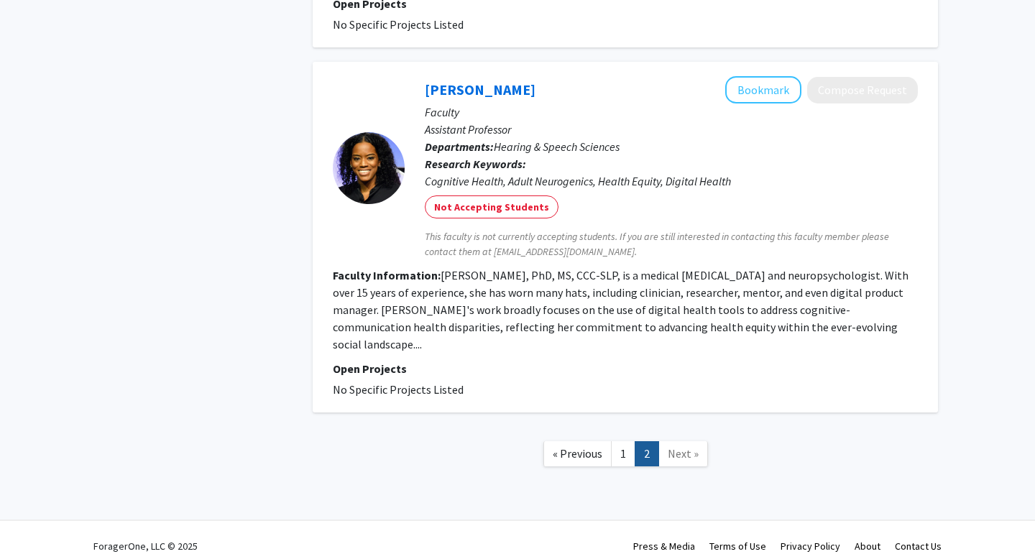
scroll to position [1423, 0]
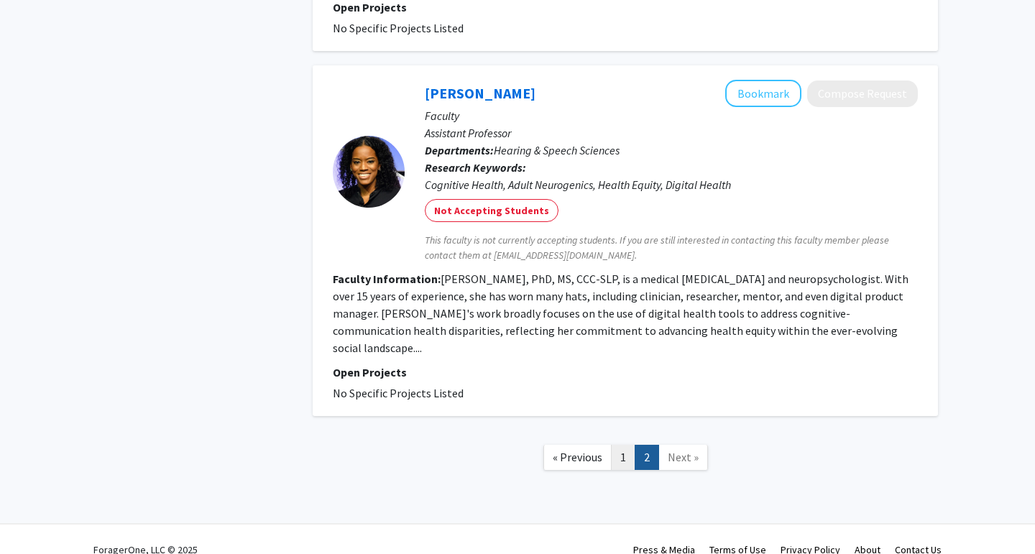
click at [620, 445] on link "1" at bounding box center [623, 457] width 24 height 25
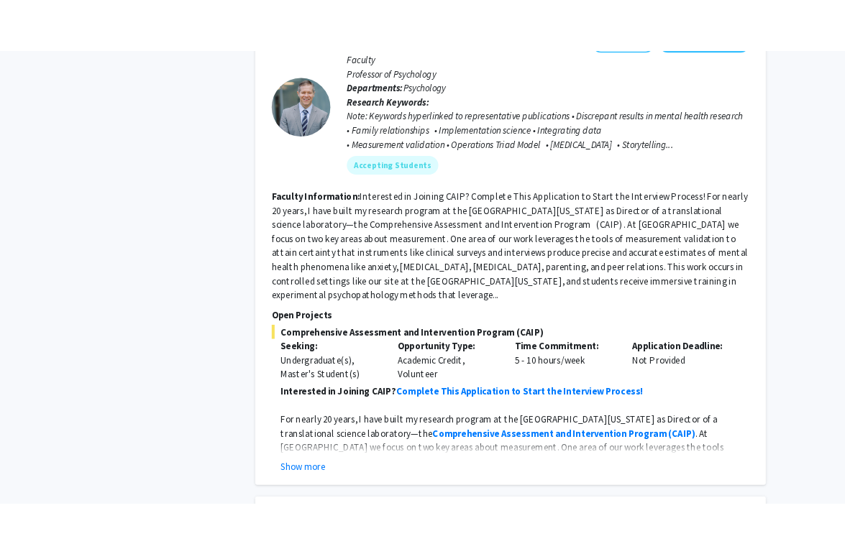
scroll to position [3539, 0]
